Goal: Task Accomplishment & Management: Complete application form

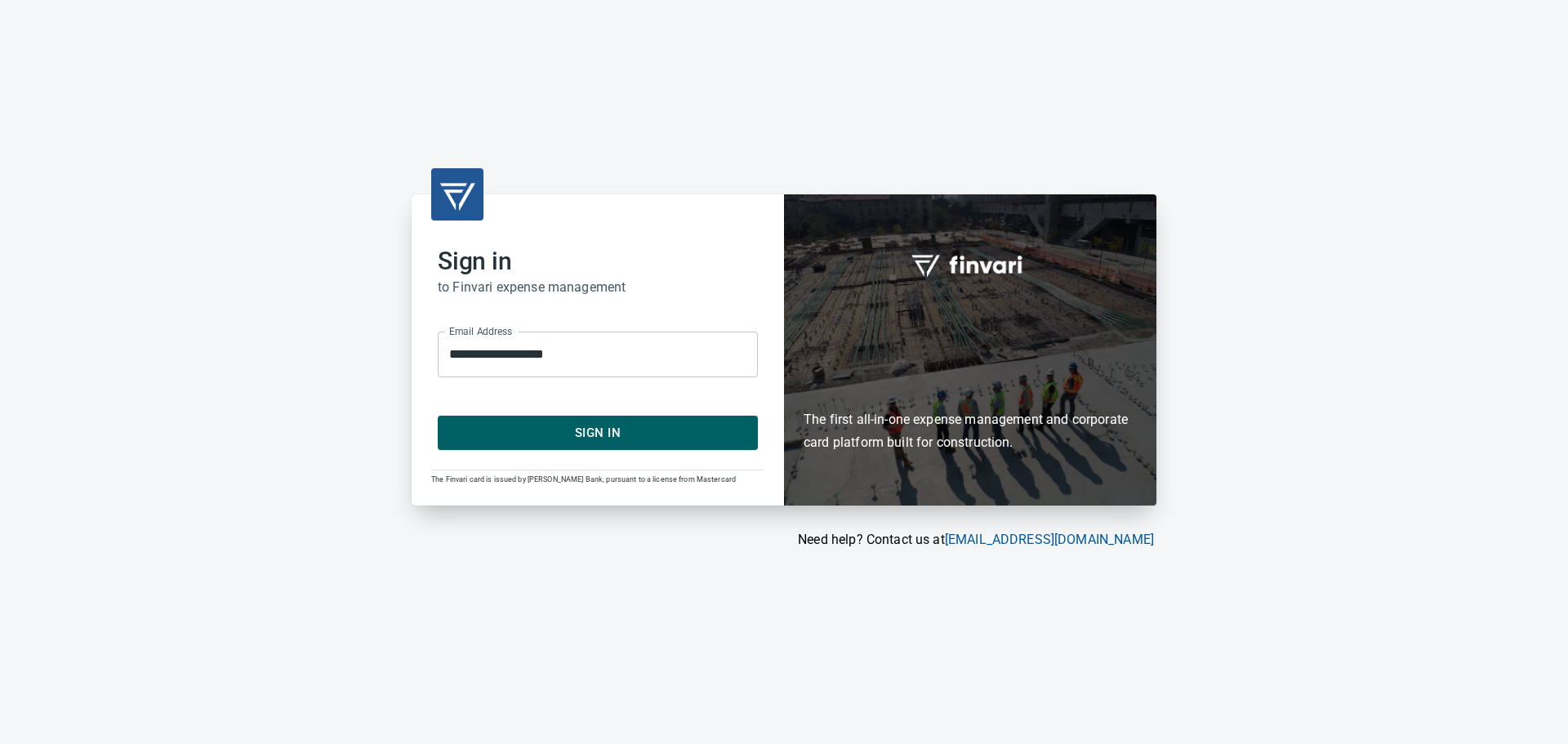
click at [551, 428] on span "Sign In" at bounding box center [598, 433] width 284 height 21
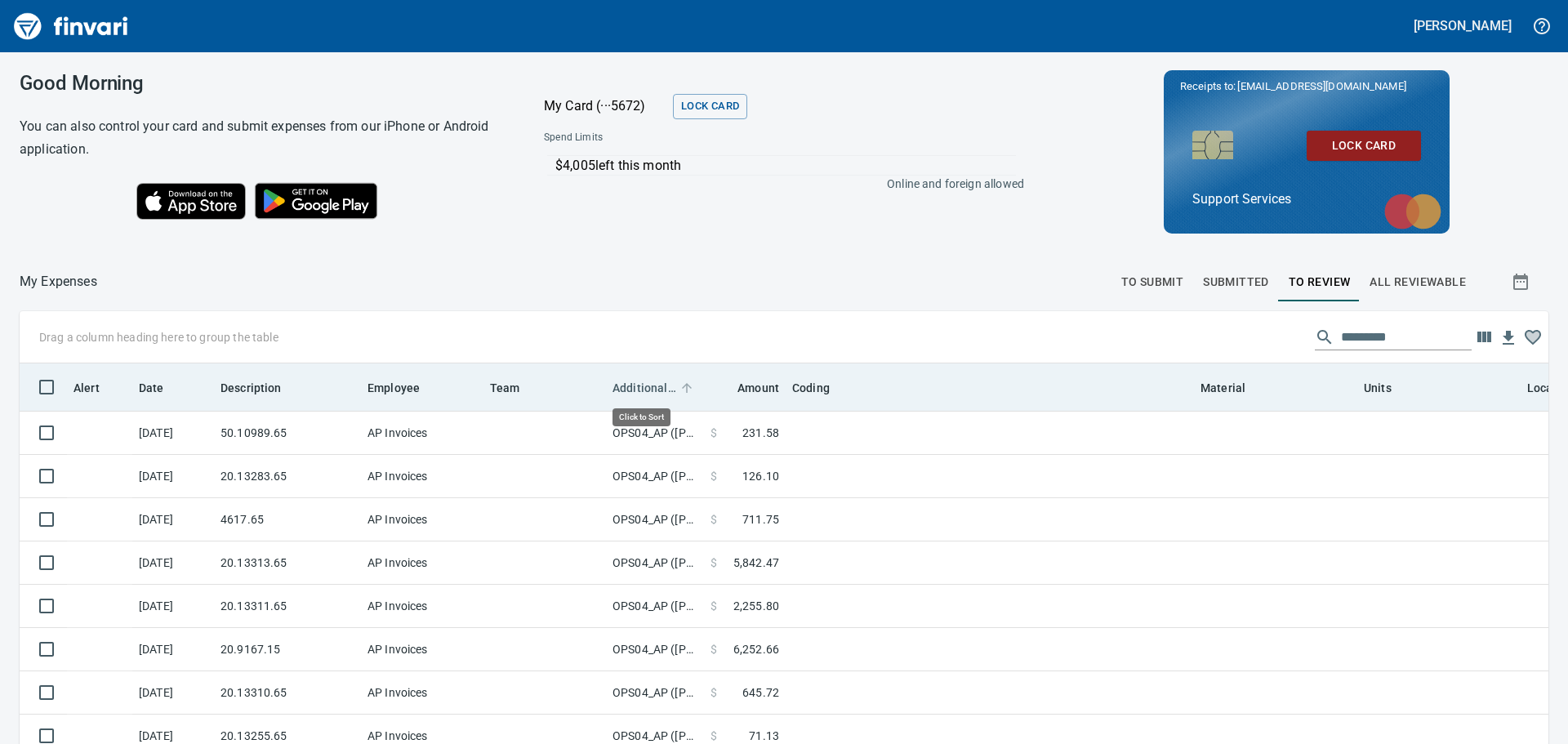
click at [645, 394] on span "Additional Reviewer" at bounding box center [645, 388] width 64 height 19
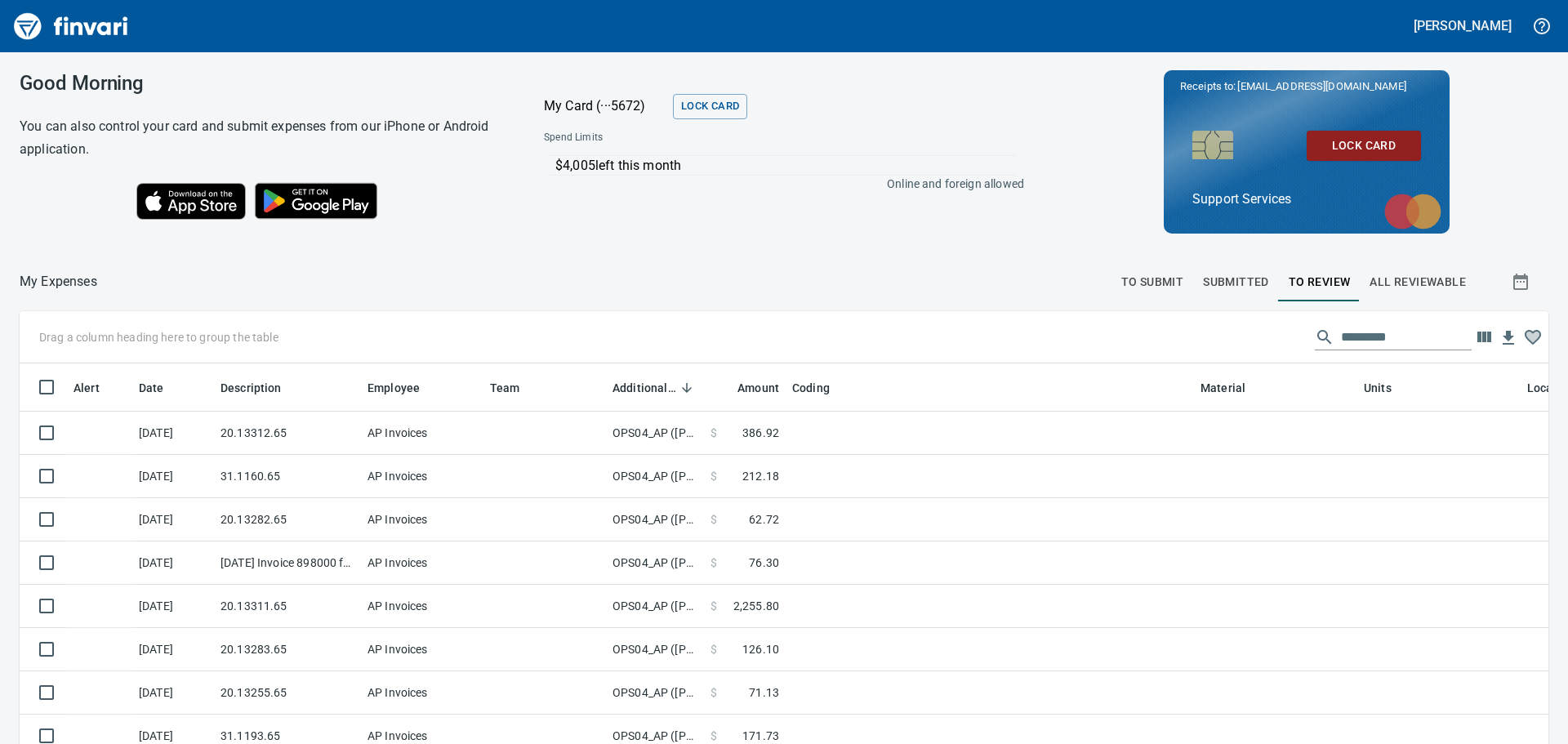
click at [1133, 297] on button "To Submit" at bounding box center [1152, 282] width 83 height 39
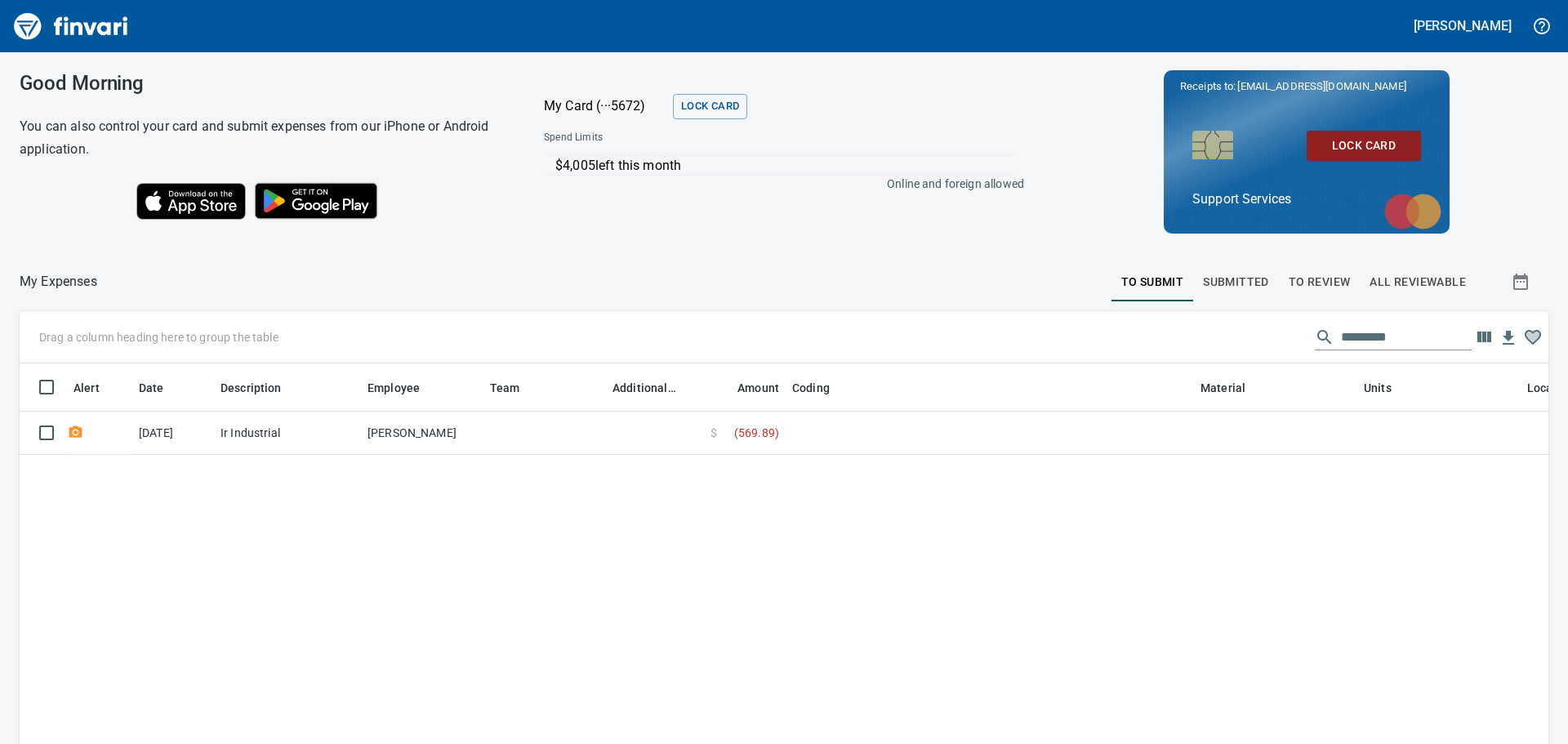
scroll to position [540, 1504]
click at [1226, 282] on span "Submitted" at bounding box center [1236, 282] width 66 height 20
click at [1135, 284] on span "To Submit" at bounding box center [1152, 282] width 63 height 20
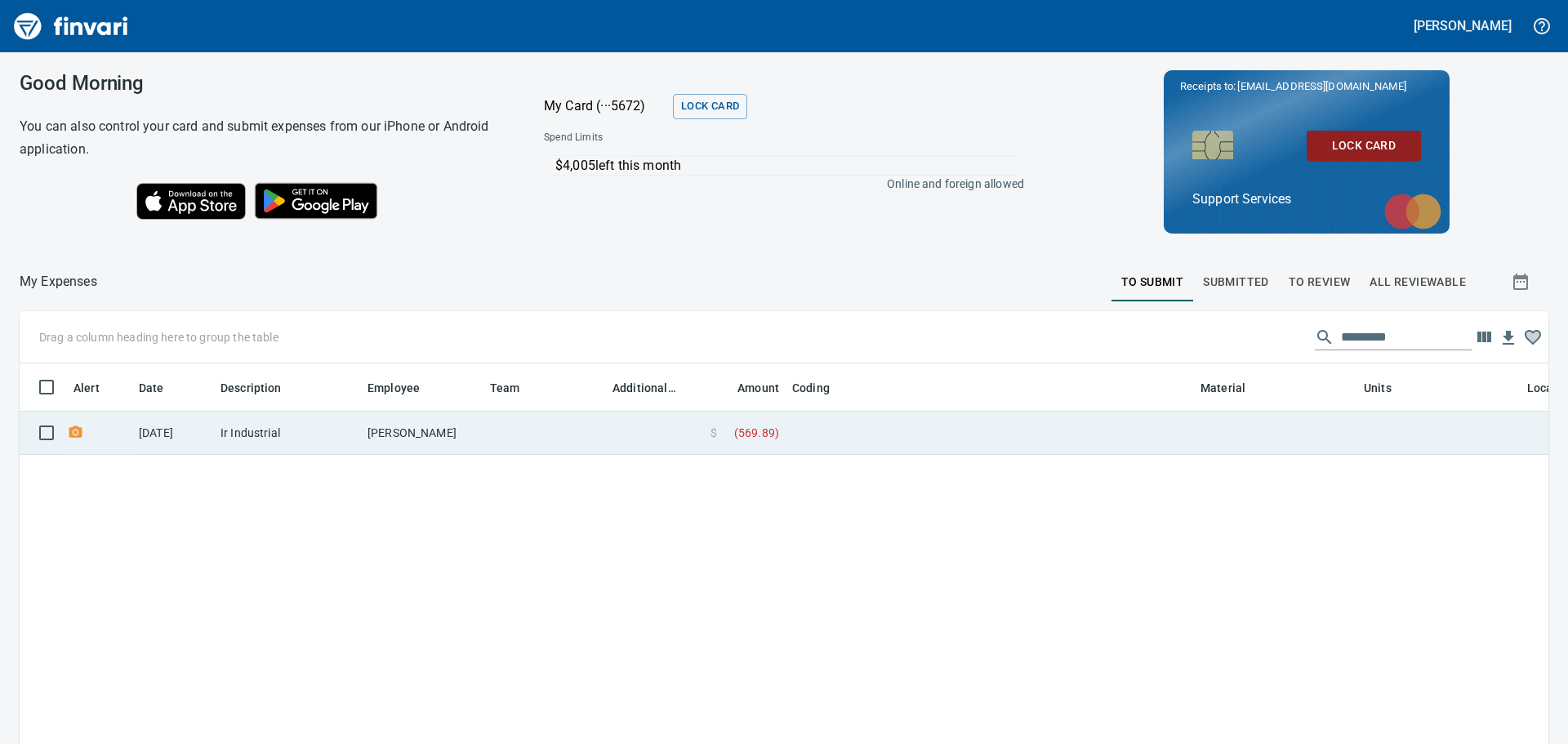
click at [902, 436] on td at bounding box center [990, 433] width 408 height 44
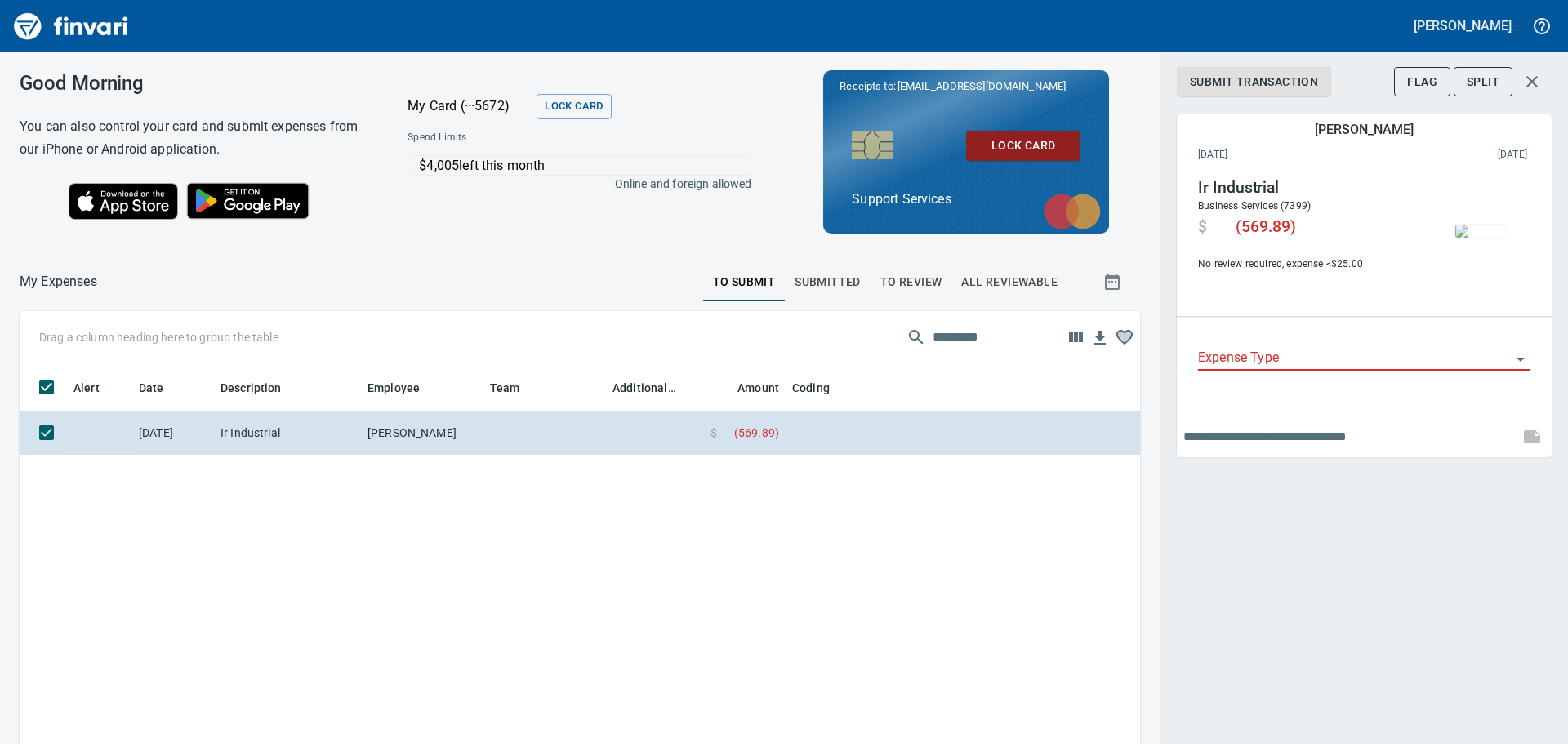
scroll to position [540, 1096]
click at [1540, 81] on button "button" at bounding box center [1531, 82] width 39 height 39
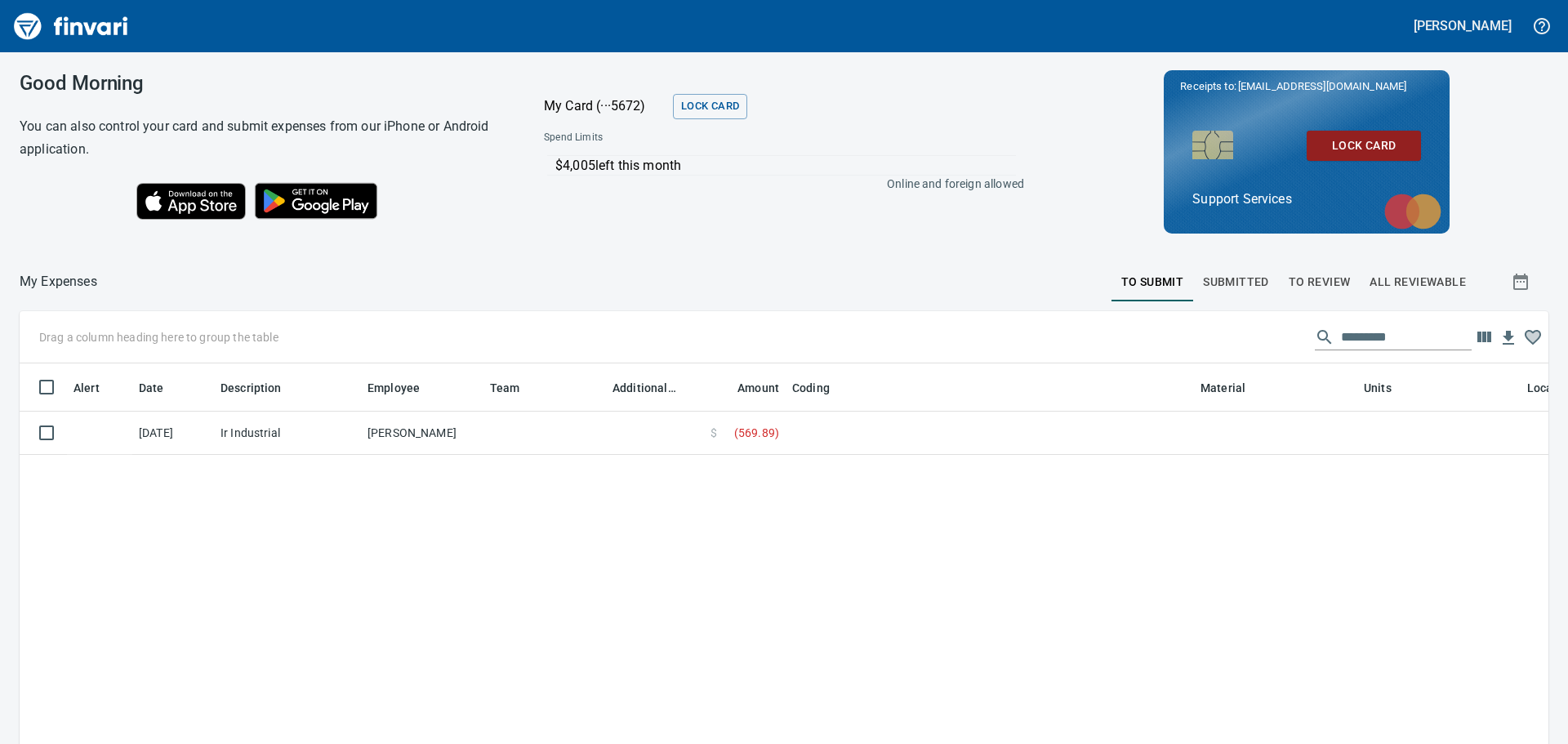
scroll to position [540, 1504]
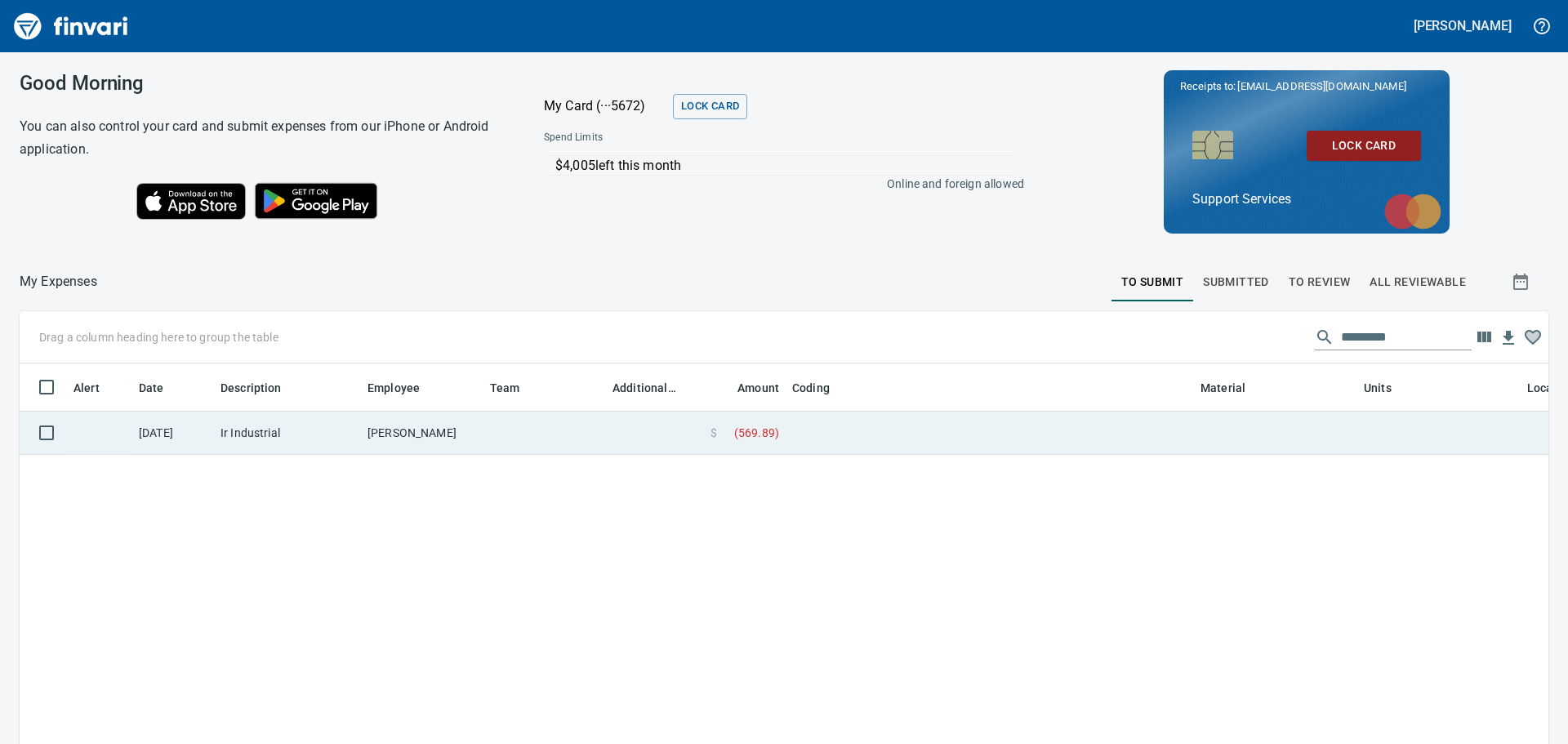
click at [1204, 430] on td at bounding box center [1275, 433] width 163 height 44
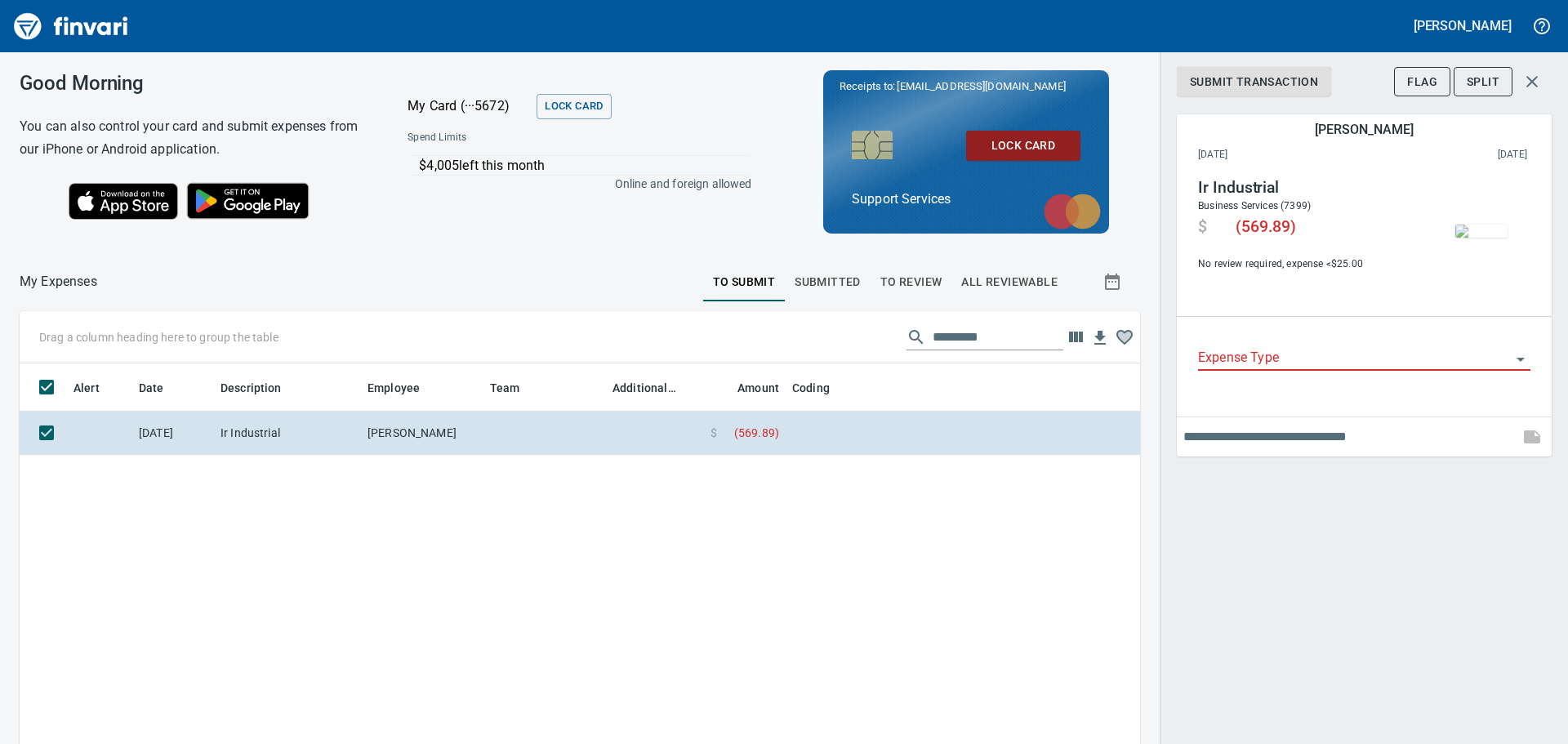
click at [1412, 365] on input "Expense Type" at bounding box center [1354, 359] width 313 height 23
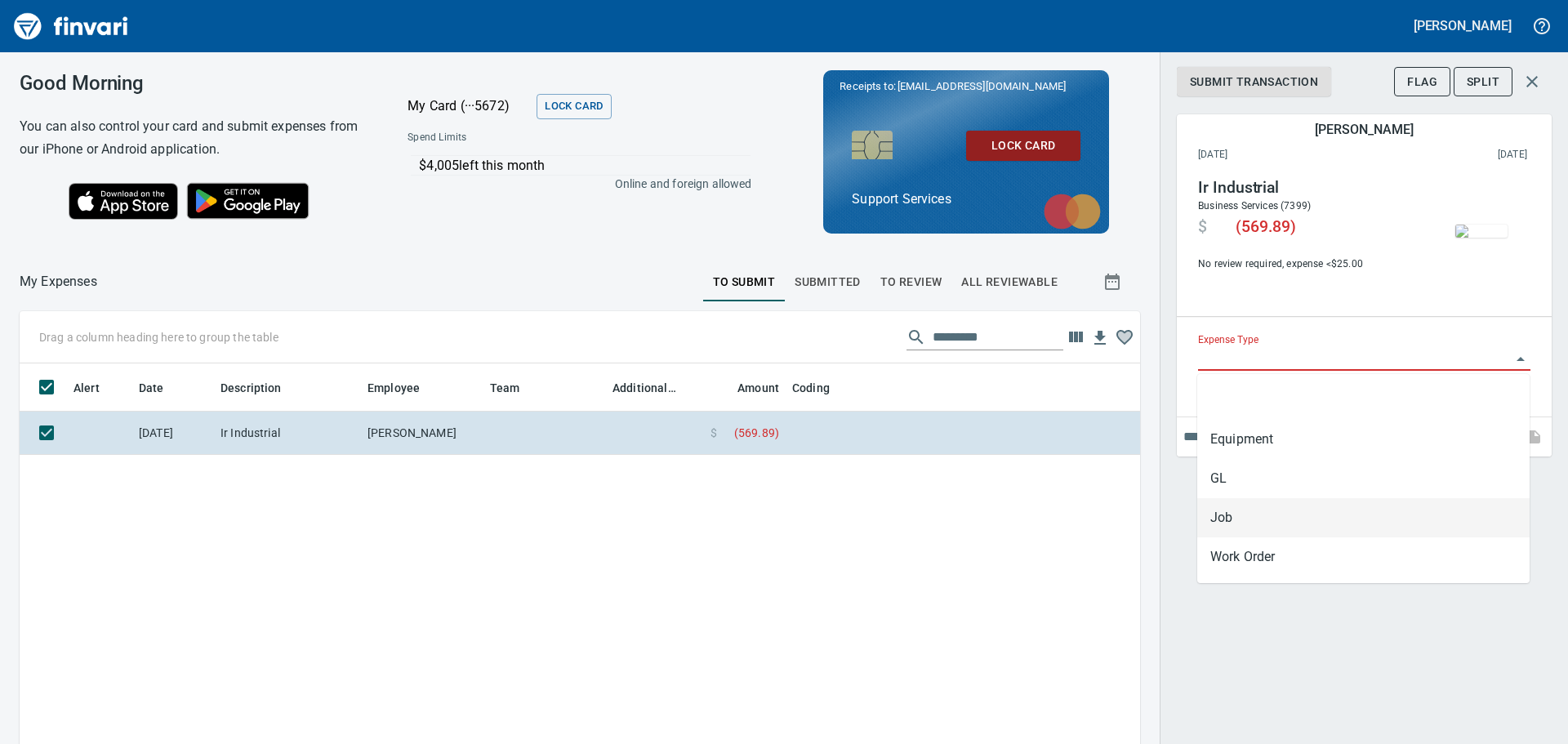
click at [1252, 507] on li "Job" at bounding box center [1363, 517] width 332 height 39
type input "***"
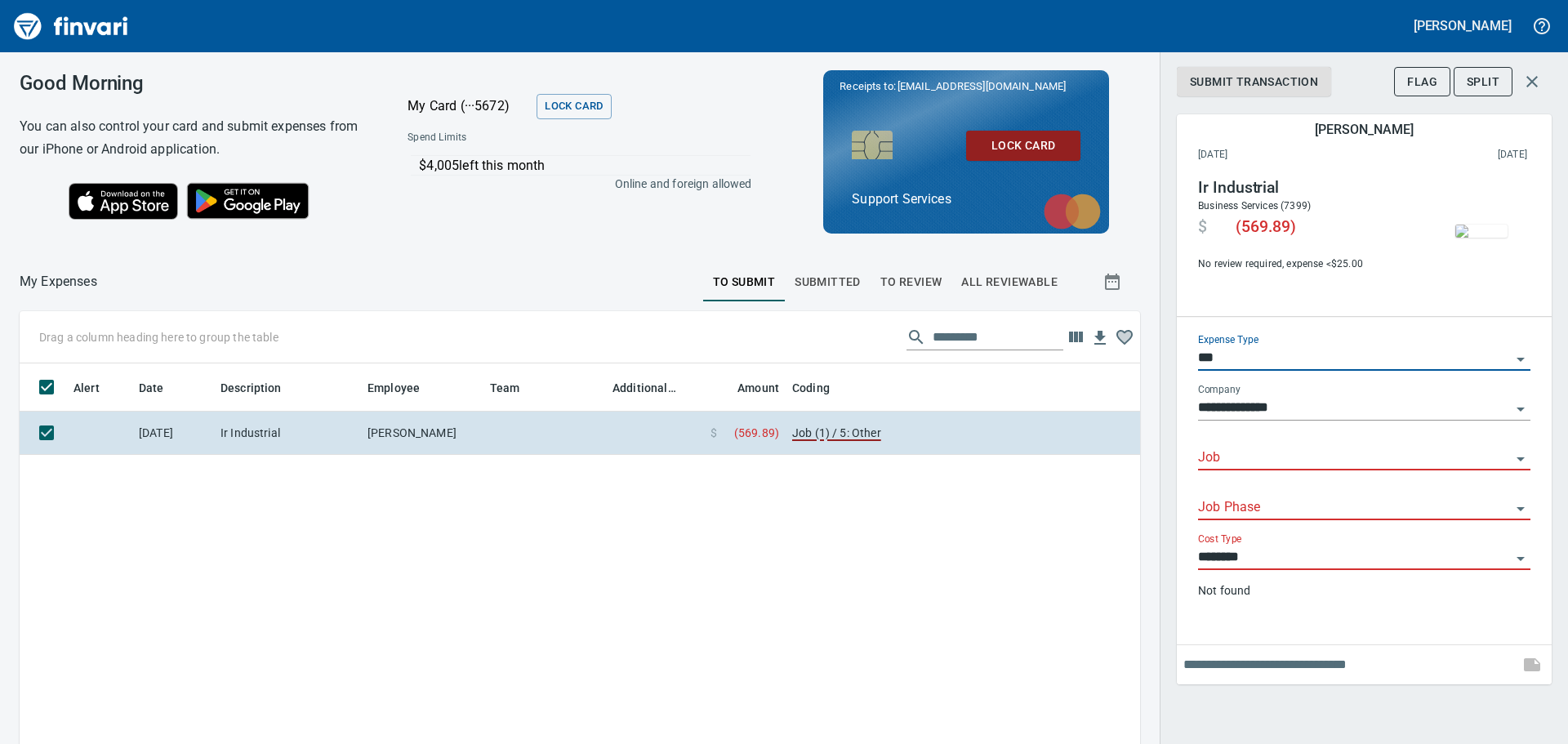
click at [1255, 440] on div "Job" at bounding box center [1364, 452] width 332 height 37
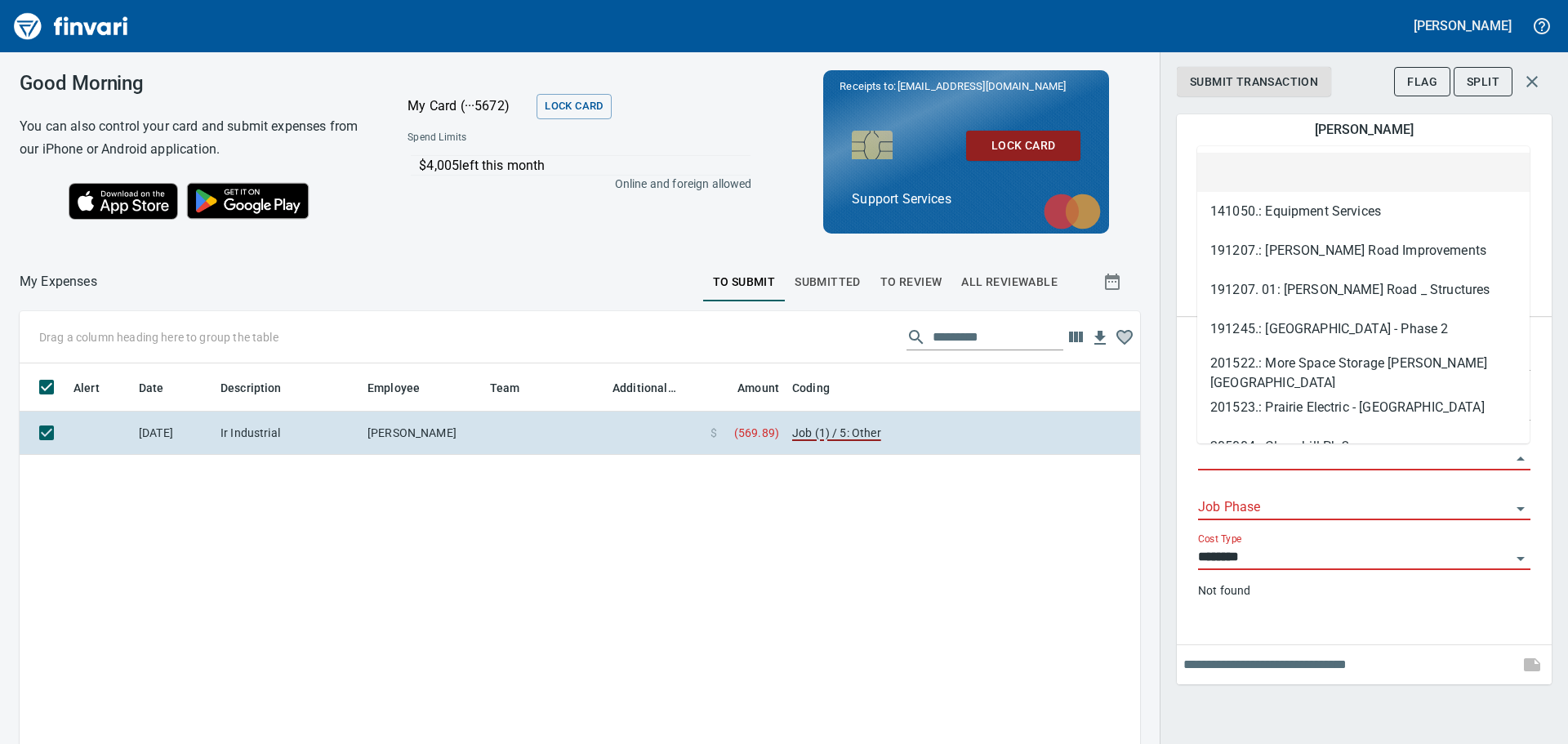
drag, startPoint x: 1276, startPoint y: 455, endPoint x: 1267, endPoint y: 439, distance: 18.4
click at [1273, 455] on input "Job" at bounding box center [1354, 458] width 313 height 23
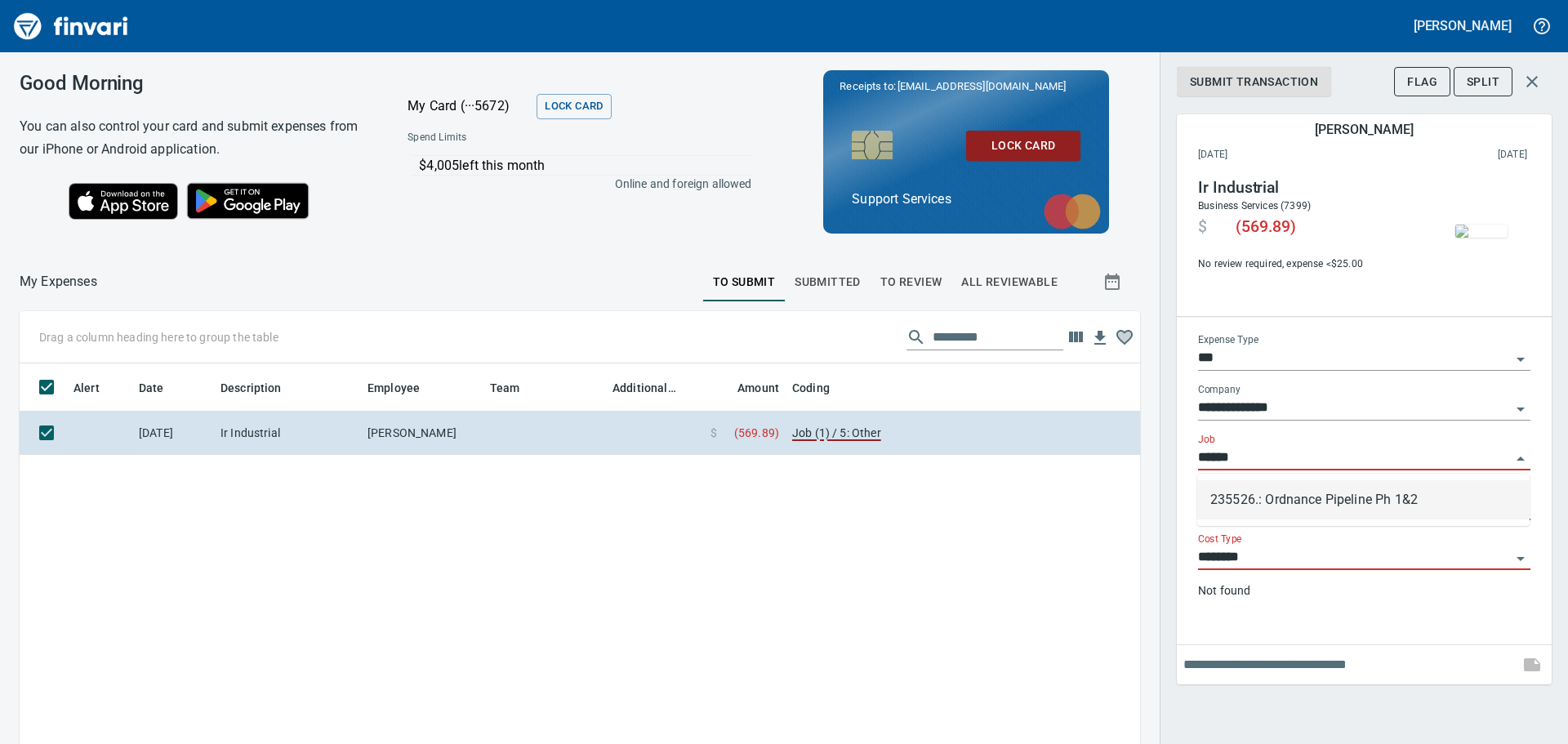
click at [1303, 489] on li "235526.: Ordnance Pipeline Ph 1&2" at bounding box center [1363, 500] width 332 height 39
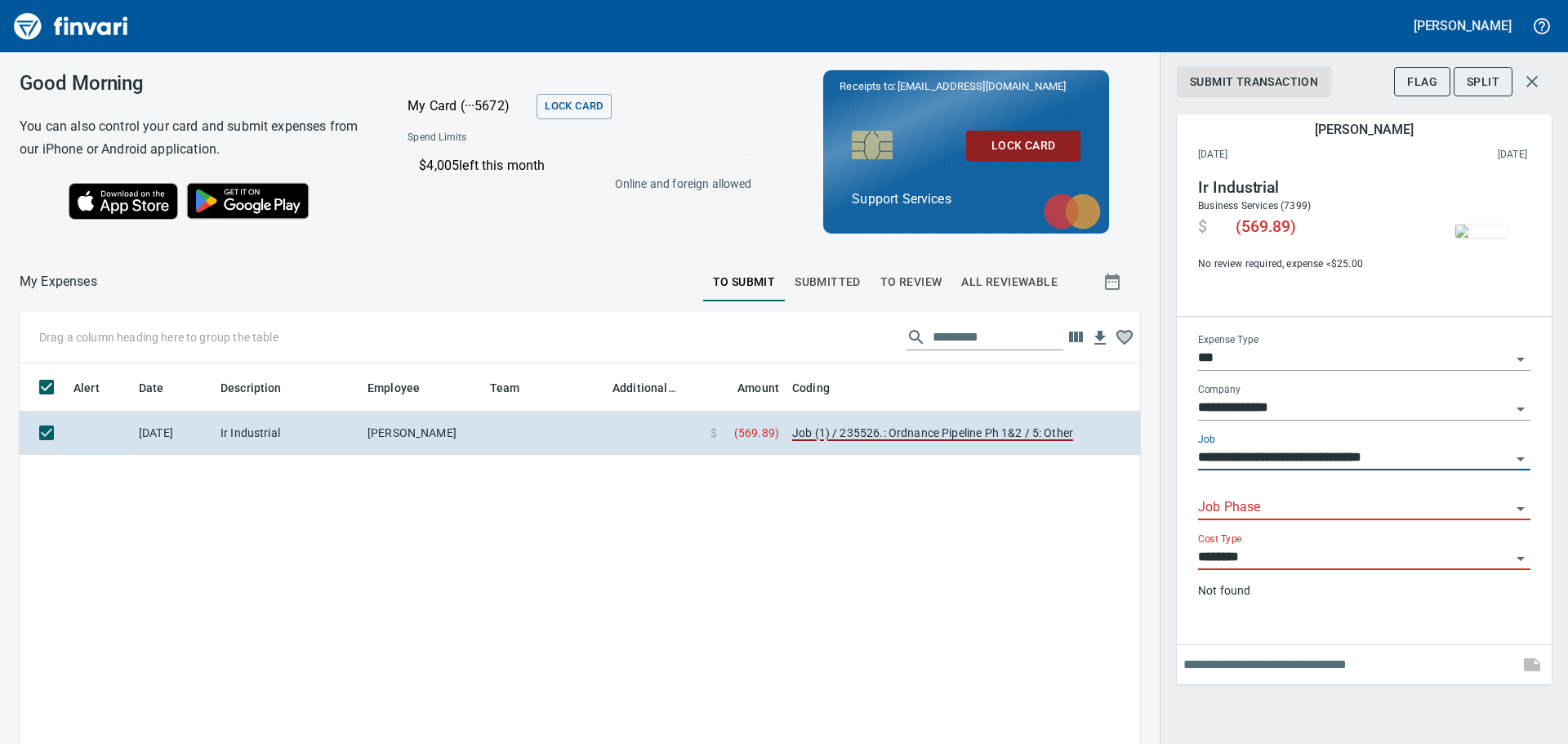
type input "**********"
click at [1281, 516] on input "Job Phase" at bounding box center [1354, 509] width 313 height 23
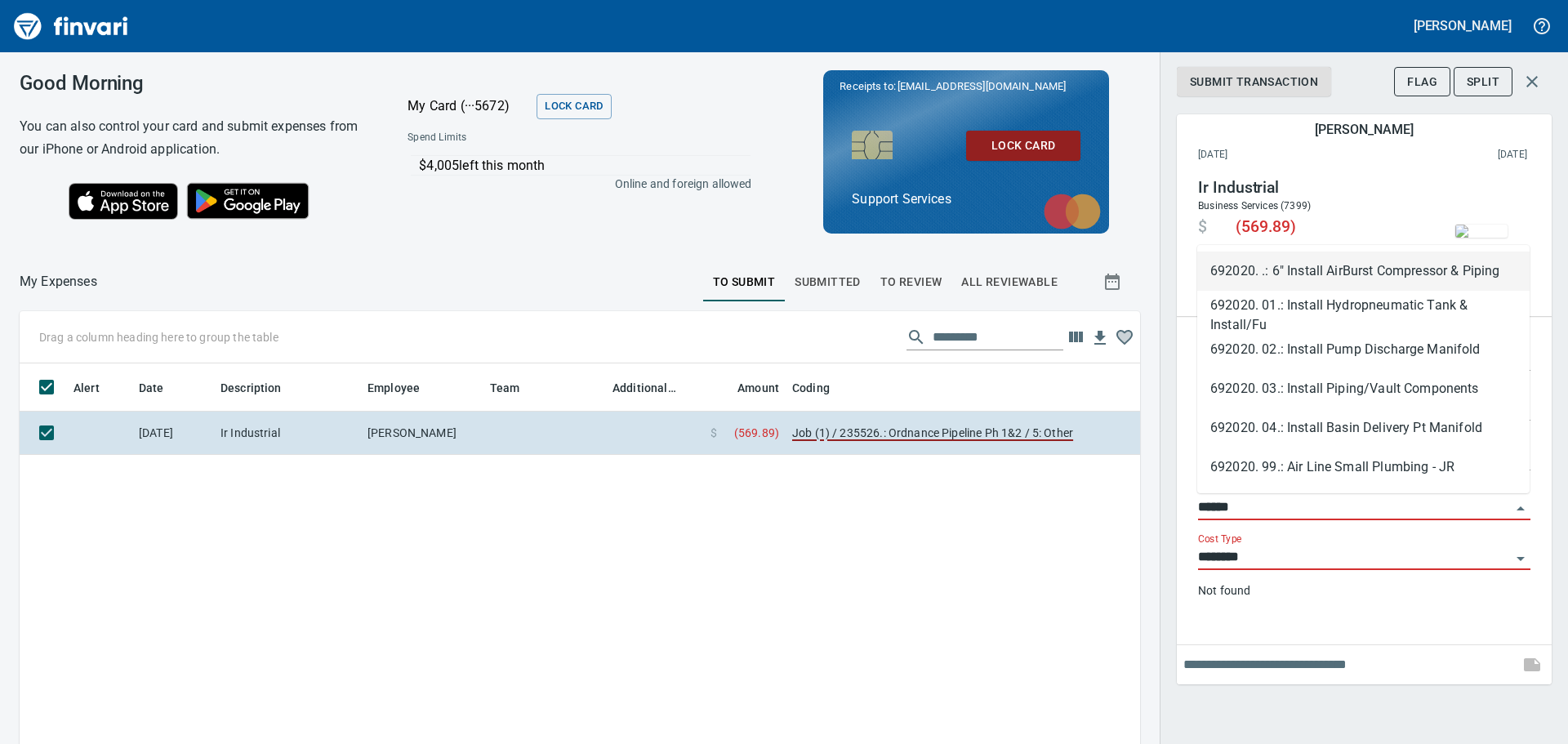
click at [1318, 273] on li "692020. .: 6" Install AirBurst Compressor & Piping" at bounding box center [1363, 271] width 332 height 39
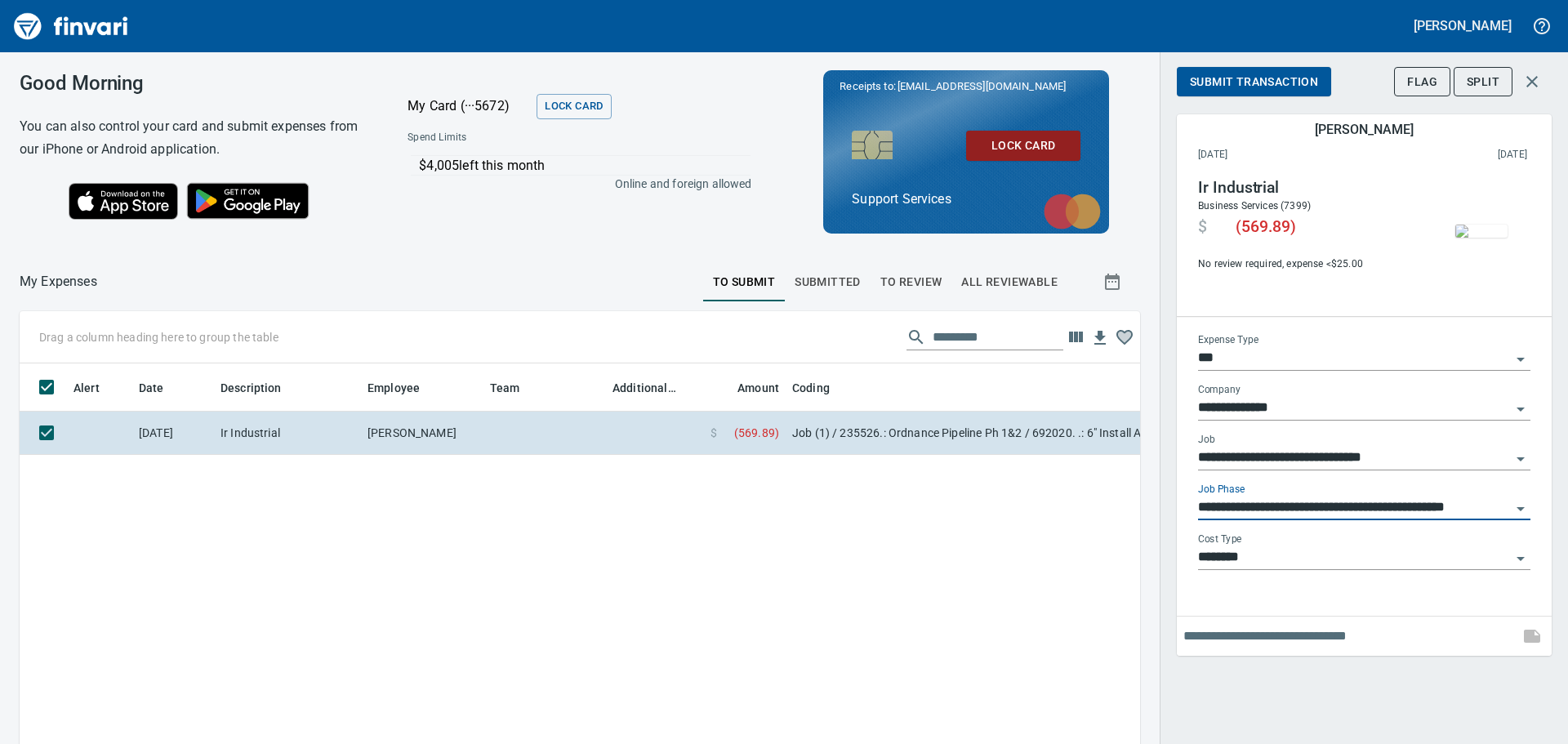
type input "**********"
click at [1261, 641] on input "text" at bounding box center [1347, 636] width 329 height 26
type input "*"
type input "**********"
click at [1317, 76] on span "Submit Transaction" at bounding box center [1254, 82] width 128 height 20
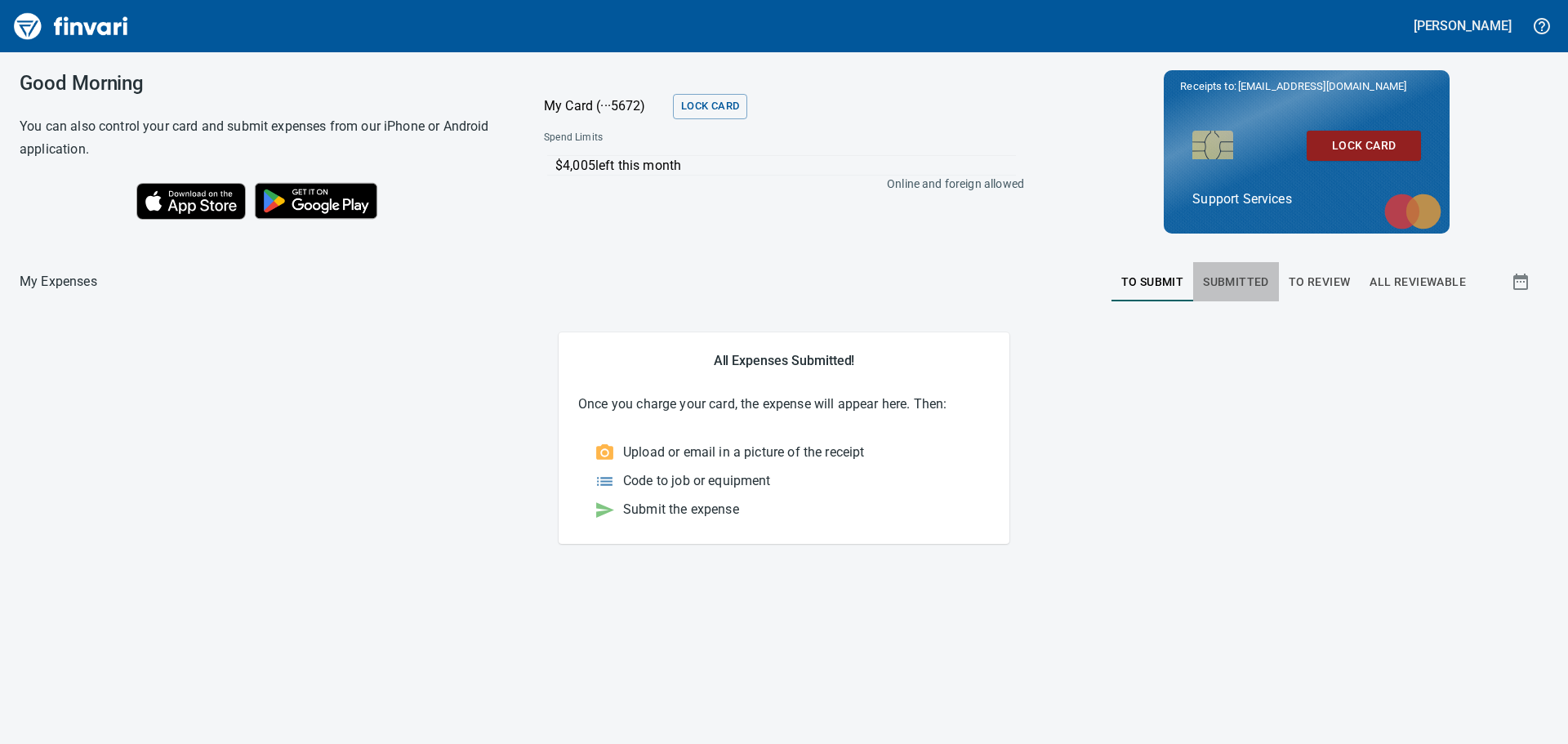
click at [1240, 266] on button "Submitted" at bounding box center [1236, 282] width 86 height 39
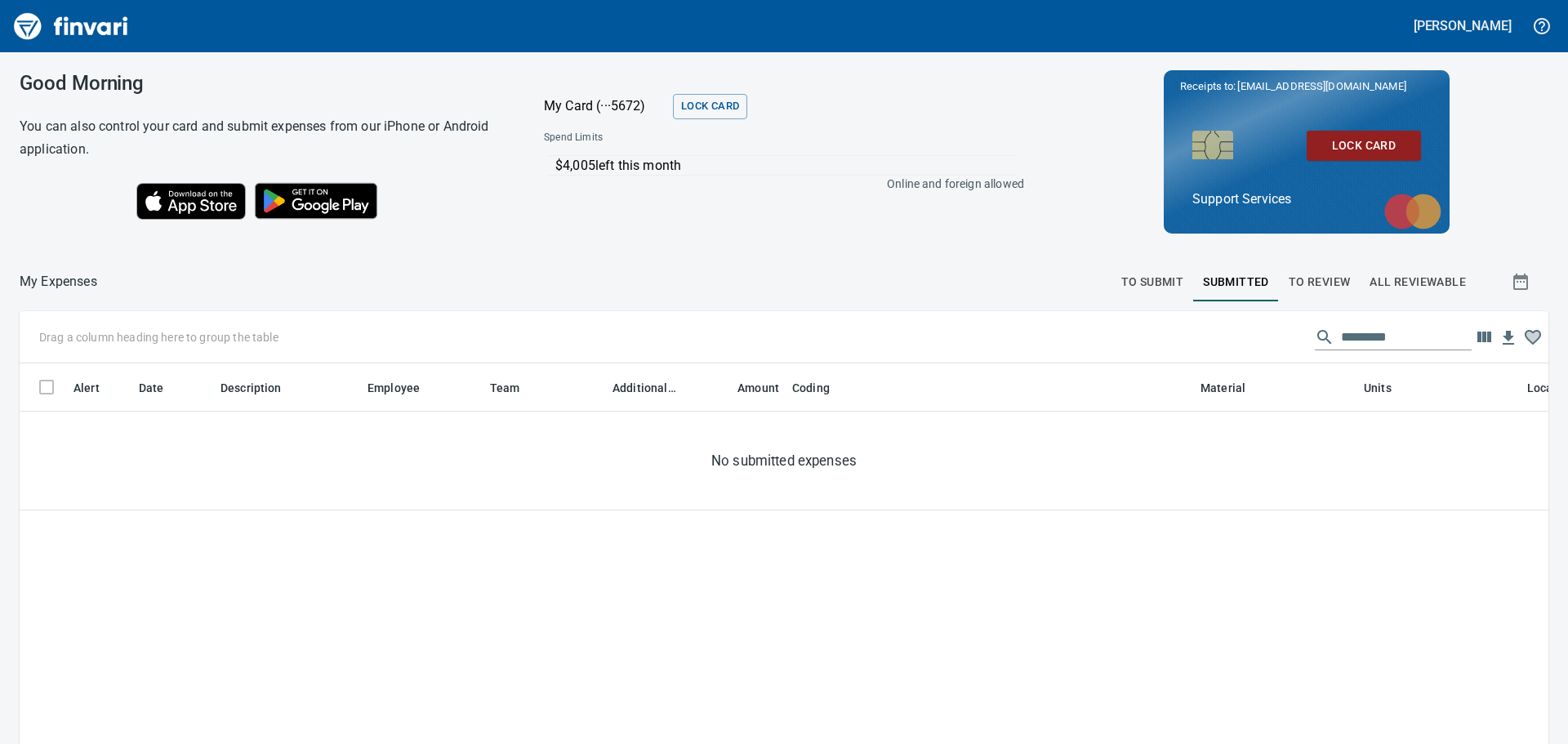
scroll to position [540, 1504]
click at [1323, 282] on span "To Review" at bounding box center [1319, 282] width 62 height 20
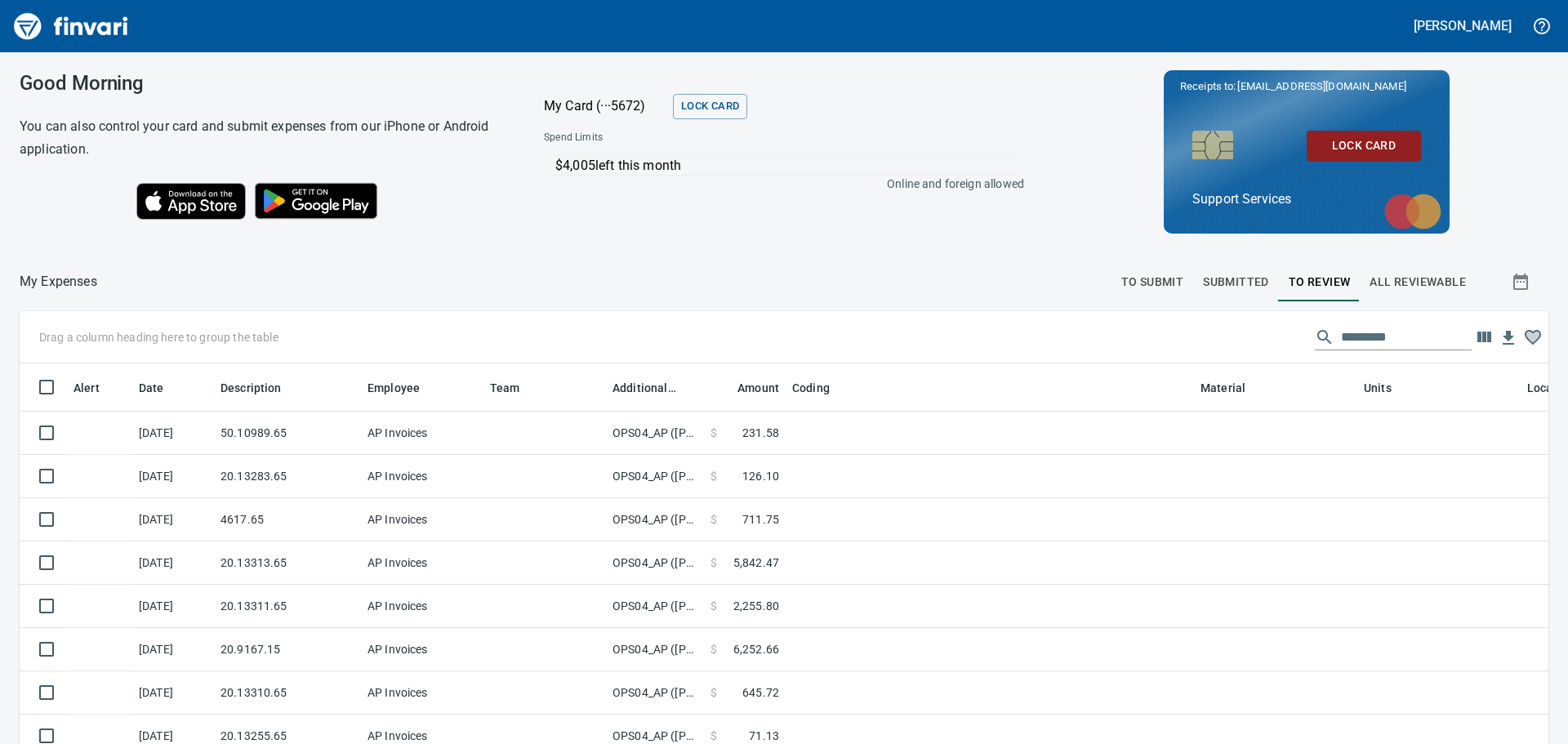
scroll to position [540, 1491]
click at [1374, 282] on span "All Reviewable" at bounding box center [1416, 282] width 96 height 20
click at [1211, 285] on span "Submitted" at bounding box center [1236, 282] width 66 height 20
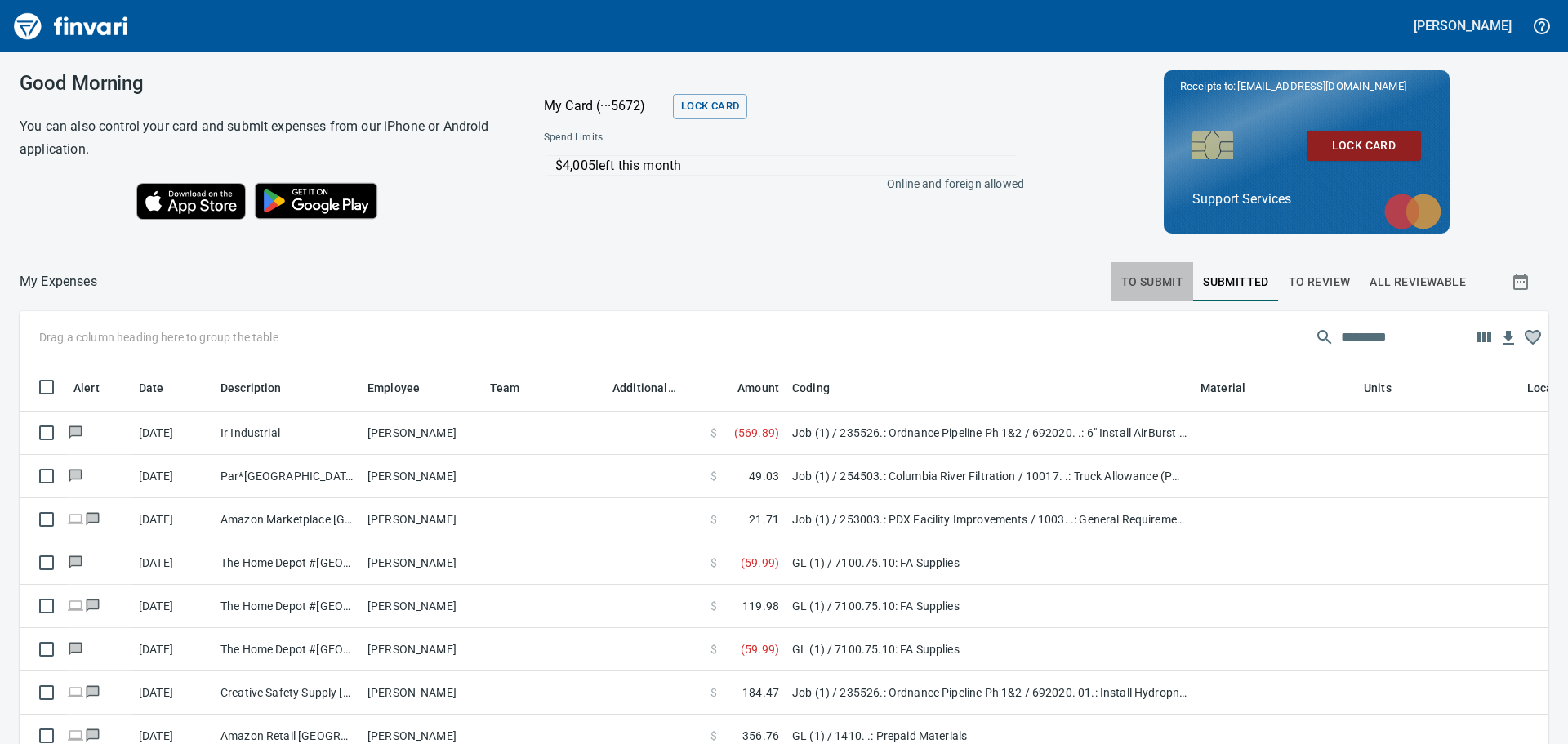
scroll to position [540, 1491]
click at [1121, 285] on span "To Submit" at bounding box center [1152, 282] width 63 height 20
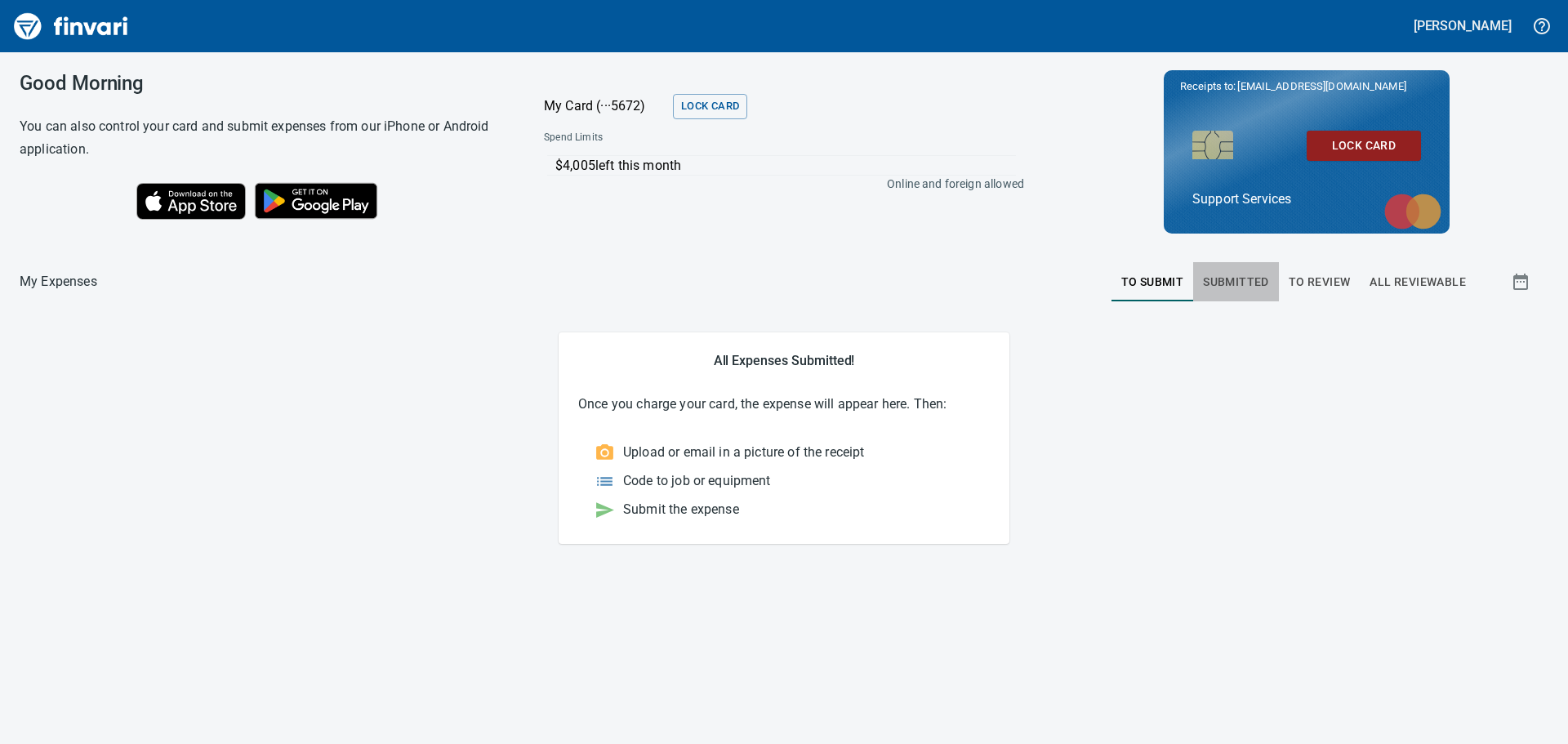
click at [1252, 281] on span "Submitted" at bounding box center [1236, 282] width 66 height 20
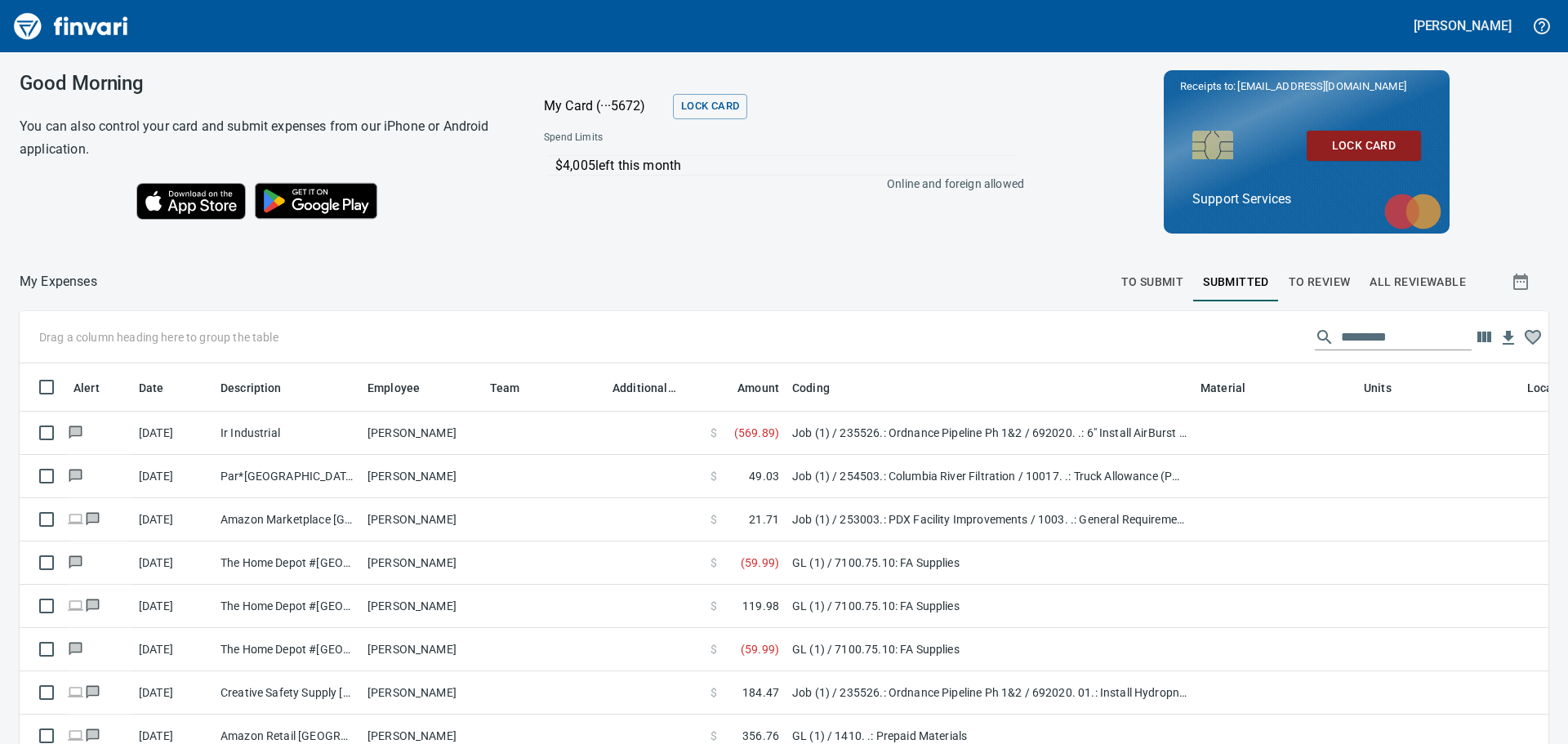
scroll to position [540, 1491]
click at [1324, 281] on span "To Review" at bounding box center [1319, 282] width 62 height 20
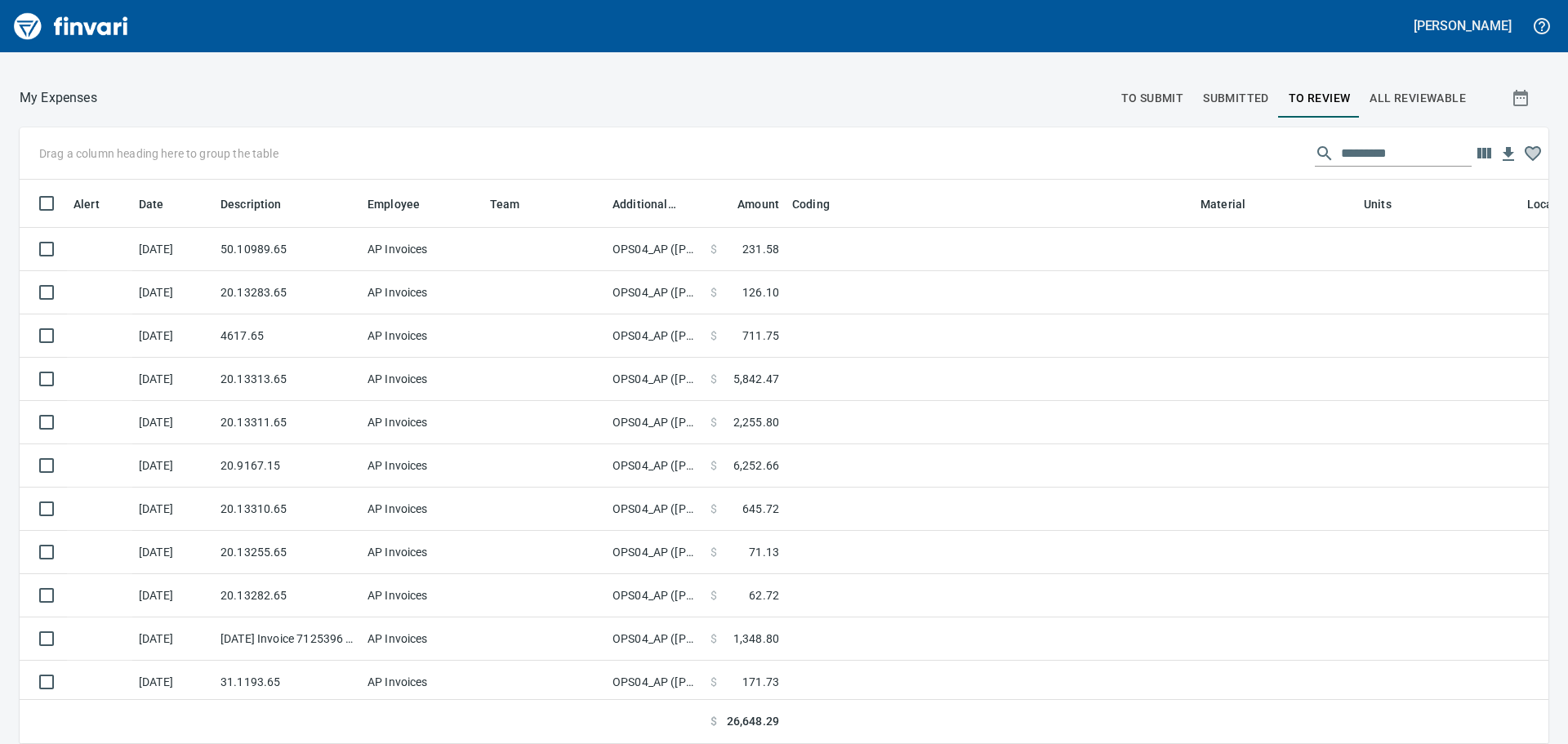
scroll to position [540, 1491]
